Goal: Information Seeking & Learning: Understand process/instructions

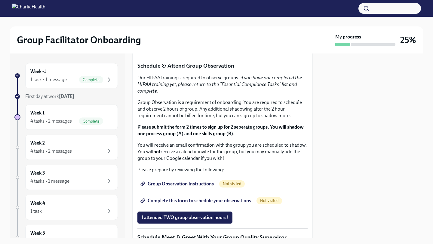
scroll to position [320, 0]
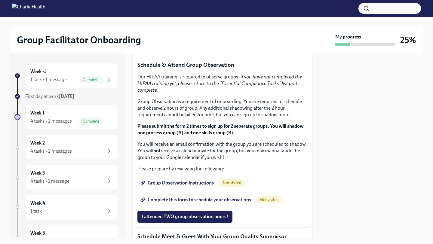
click at [203, 22] on strong "Click here to access your Docebo!" at bounding box center [178, 20] width 69 height 6
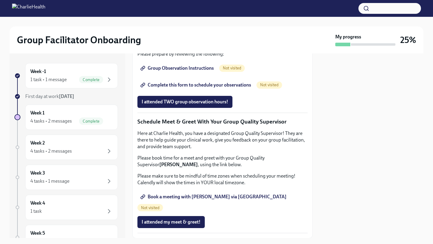
scroll to position [432, 0]
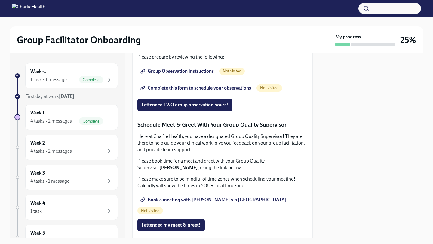
click at [188, 74] on span "Group Observation Instructions" at bounding box center [178, 71] width 72 height 6
click at [196, 74] on span "Group Observation Instructions" at bounding box center [178, 71] width 72 height 6
click at [194, 74] on span "Group Observation Instructions" at bounding box center [178, 71] width 72 height 6
click at [74, 82] on div "1 task • 1 message Complete" at bounding box center [71, 79] width 82 height 7
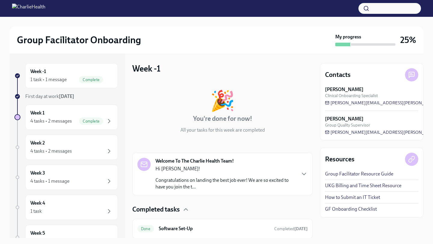
scroll to position [20, 0]
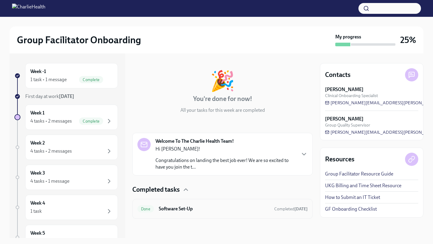
click at [195, 207] on h6 "Software Set-Up" at bounding box center [214, 209] width 111 height 7
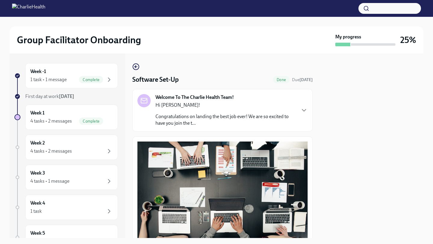
scroll to position [144, 0]
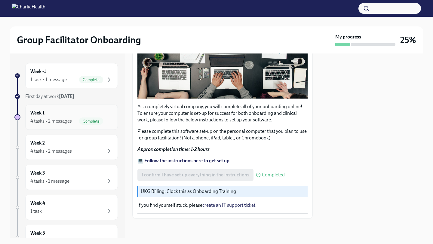
click at [70, 110] on div "Week 1 4 tasks • 2 messages Complete" at bounding box center [71, 117] width 82 height 15
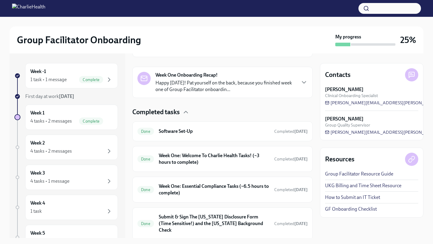
scroll to position [141, 0]
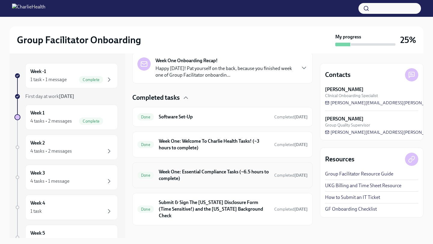
click at [217, 183] on div "Done Week One: Essential Compliance Tasks (~6.5 hours to complete) Completed [D…" at bounding box center [223, 176] width 170 height 16
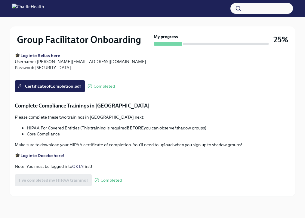
scroll to position [1476, 0]
drag, startPoint x: 71, startPoint y: 144, endPoint x: 132, endPoint y: 147, distance: 61.2
click at [132, 147] on p "Make sure to download your HIPAA certificate of completion. You'll need to uplo…" at bounding box center [153, 145] width 276 height 6
copy p "HIPAA certificate of completion."
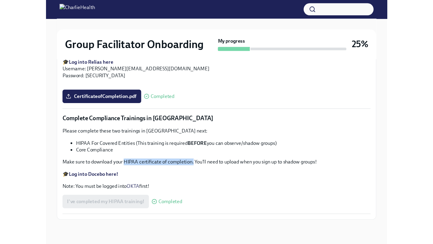
scroll to position [0, 0]
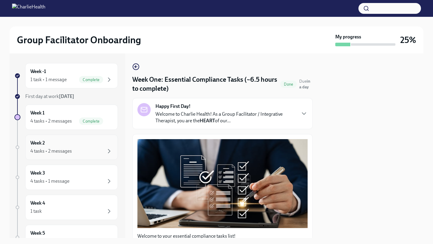
click at [76, 144] on div "Week 2 4 tasks • 2 messages" at bounding box center [71, 147] width 82 height 15
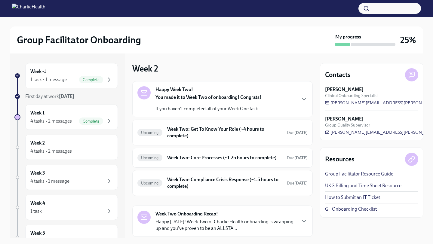
click at [251, 118] on div "Happy Week Two! You made it to Week Two of onboarding! Congrats! If you haven't…" at bounding box center [222, 138] width 181 height 115
click at [246, 132] on h6 "Week Two: Get To Know Your Role (~4 hours to complete)" at bounding box center [224, 132] width 115 height 13
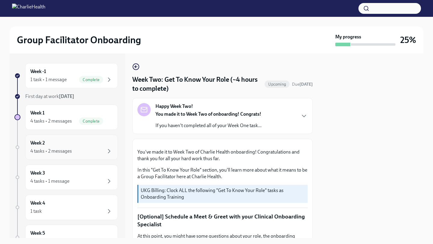
click at [72, 151] on div "4 tasks • 2 messages" at bounding box center [71, 151] width 82 height 7
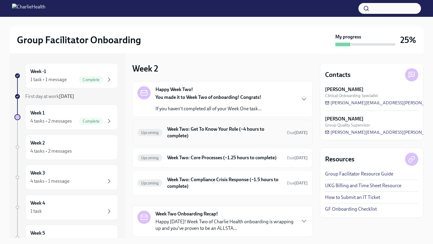
click at [203, 132] on h6 "Week Two: Get To Know Your Role (~4 hours to complete)" at bounding box center [224, 132] width 115 height 13
click at [193, 126] on h6 "Week Two: Get To Know Your Role (~4 hours to complete)" at bounding box center [224, 132] width 115 height 13
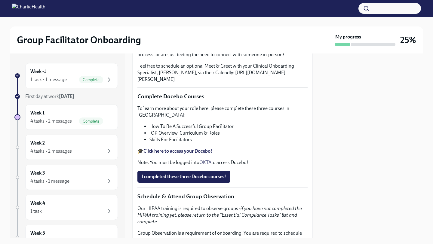
scroll to position [281, 0]
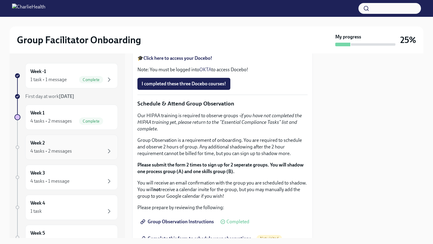
click at [64, 144] on div "Week 2 4 tasks • 2 messages" at bounding box center [71, 147] width 82 height 15
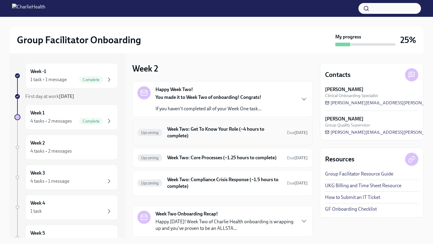
click at [192, 141] on div "Upcoming Week Two: Get To Know Your Role (~4 hours to complete) Due [DATE]" at bounding box center [222, 133] width 181 height 26
click at [193, 131] on h6 "Week Two: Get To Know Your Role (~4 hours to complete)" at bounding box center [224, 132] width 115 height 13
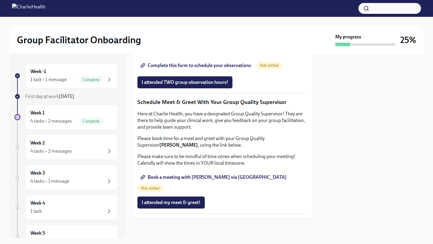
scroll to position [567, 0]
click at [91, 150] on div "4 tasks • 2 messages" at bounding box center [71, 151] width 82 height 7
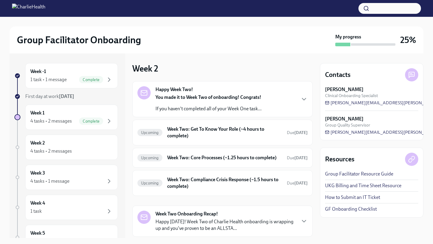
click at [353, 198] on link "How to Submit an IT Ticket" at bounding box center [352, 197] width 55 height 7
click at [209, 151] on div "Upcoming Week Two: Core Processes (~1.25 hours to complete) Due in 8 days" at bounding box center [222, 158] width 181 height 20
click at [209, 131] on h6 "Week Two: Get To Know Your Role (~4 hours to complete)" at bounding box center [224, 132] width 115 height 13
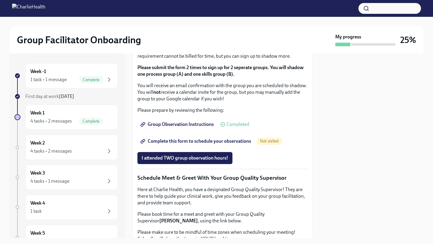
scroll to position [360, 0]
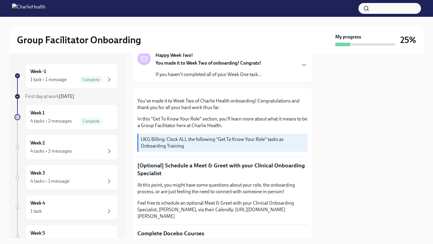
scroll to position [0, 0]
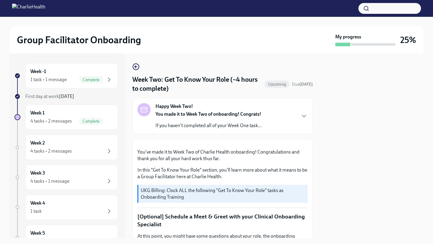
click at [15, 6] on img at bounding box center [28, 9] width 33 height 10
click at [135, 69] on icon "button" at bounding box center [135, 66] width 7 height 7
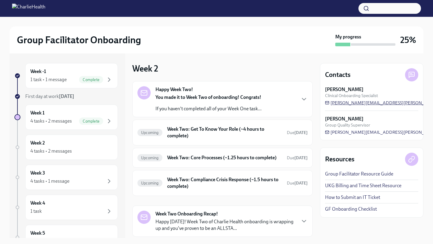
click at [342, 103] on span "[PERSON_NAME][EMAIL_ADDRESS][PERSON_NAME][DOMAIN_NAME]" at bounding box center [400, 103] width 150 height 6
click at [353, 102] on span "[PERSON_NAME][EMAIL_ADDRESS][PERSON_NAME][DOMAIN_NAME]" at bounding box center [400, 103] width 150 height 6
drag, startPoint x: 406, startPoint y: 104, endPoint x: 333, endPoint y: 104, distance: 72.2
click at [333, 104] on div "Keenan Nessl Clinical Onboarding Specialist keenan.nessl@charliehealth.com" at bounding box center [371, 96] width 93 height 20
click at [332, 103] on span "[PERSON_NAME][EMAIL_ADDRESS][PERSON_NAME][DOMAIN_NAME]" at bounding box center [400, 103] width 150 height 6
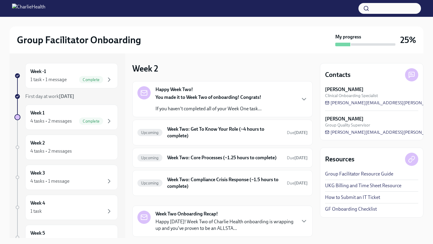
scroll to position [37, 0]
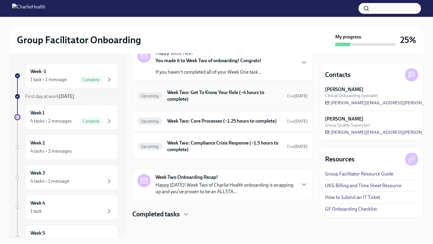
click at [194, 95] on h6 "Week Two: Get To Know Your Role (~4 hours to complete)" at bounding box center [224, 95] width 115 height 13
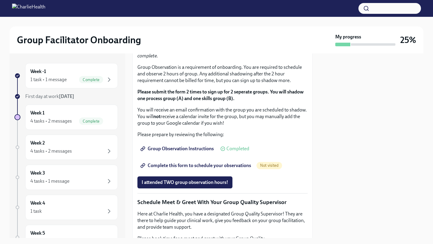
scroll to position [353, 0]
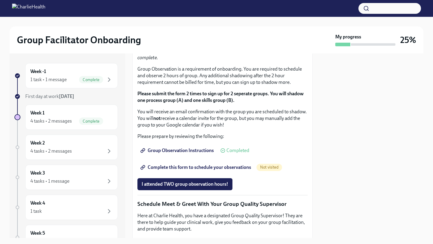
copy ul "How To Be A Successful Group Facilitator"
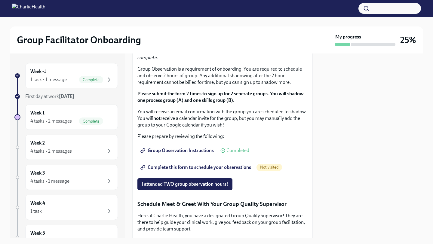
drag, startPoint x: 164, startPoint y: 59, endPoint x: 221, endPoint y: 58, distance: 56.9
copy p "Docebo Courses"
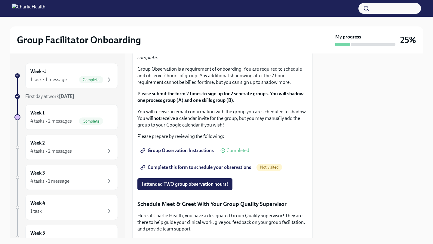
copy ul "How To Be A Successful Group Facilitator"
click at [60, 189] on div "Week 3 4 tasks • 1 message" at bounding box center [71, 177] width 93 height 25
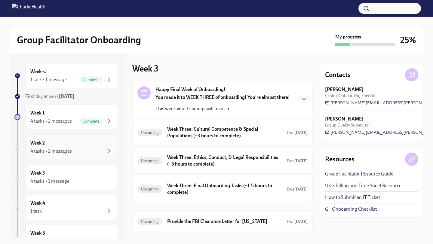
click at [66, 156] on div "Week 2 4 tasks • 2 messages" at bounding box center [71, 147] width 93 height 25
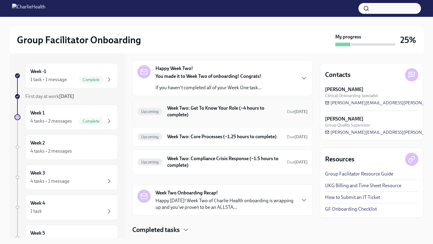
scroll to position [37, 0]
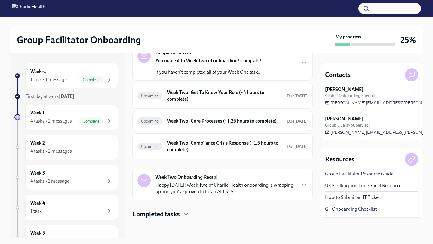
click at [245, 72] on p "If you haven't completed all of your Week One task..." at bounding box center [209, 72] width 106 height 7
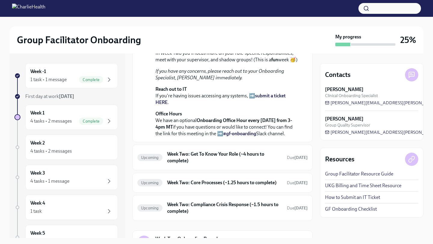
scroll to position [115, 0]
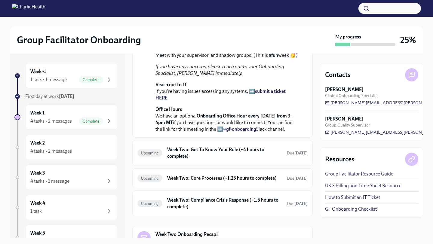
click at [259, 101] on strong "submit a ticket HERE" at bounding box center [221, 94] width 130 height 12
click at [64, 151] on div "4 tasks • 2 messages" at bounding box center [51, 151] width 42 height 7
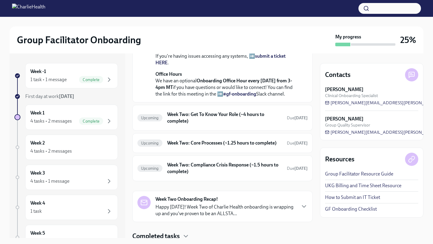
scroll to position [160, 0]
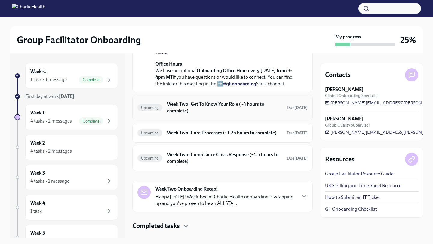
click at [174, 114] on h6 "Week Two: Get To Know Your Role (~4 hours to complete)" at bounding box center [224, 107] width 115 height 13
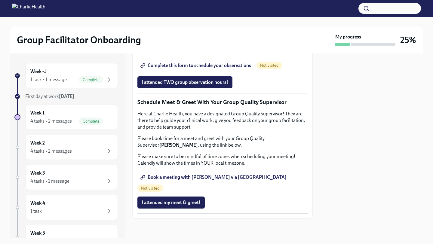
scroll to position [567, 0]
click at [65, 148] on div "4 tasks • 2 messages" at bounding box center [51, 151] width 42 height 7
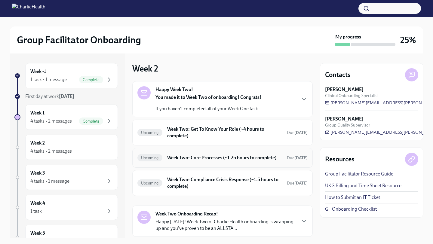
click at [206, 158] on h6 "Week Two: Core Processes (~1.25 hours to complete)" at bounding box center [224, 158] width 115 height 7
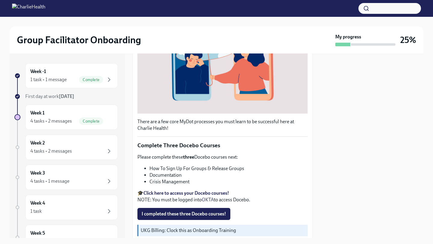
scroll to position [172, 0]
